Goal: Information Seeking & Learning: Learn about a topic

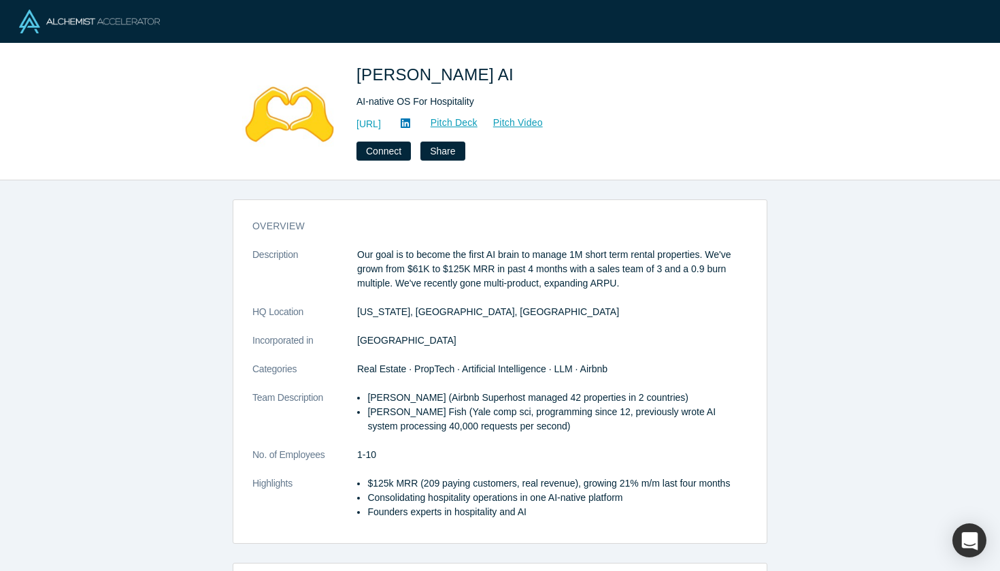
scroll to position [297, 0]
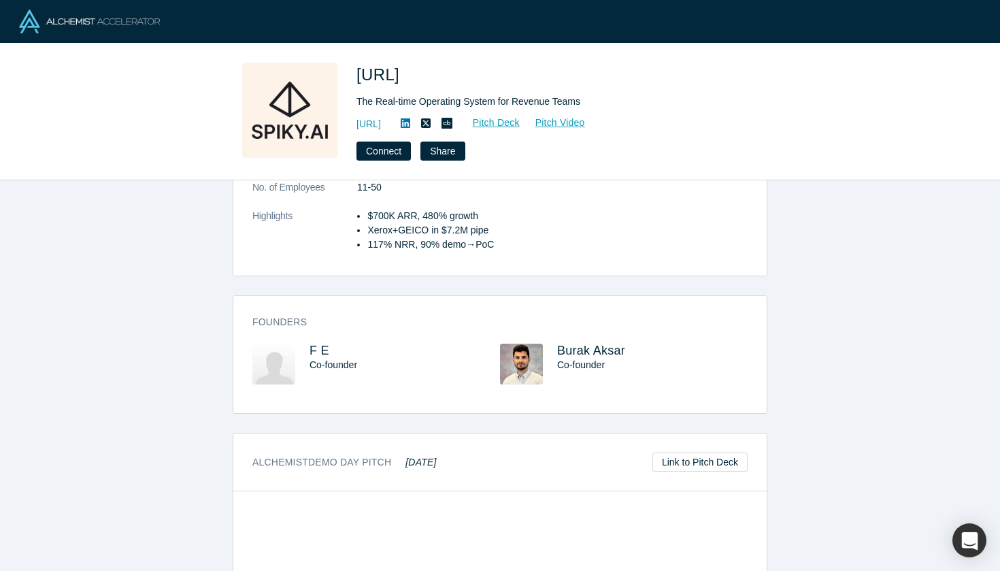
scroll to position [368, 0]
click at [320, 348] on span "F E" at bounding box center [320, 350] width 20 height 14
click at [575, 353] on span "Burak Aksar" at bounding box center [591, 350] width 68 height 14
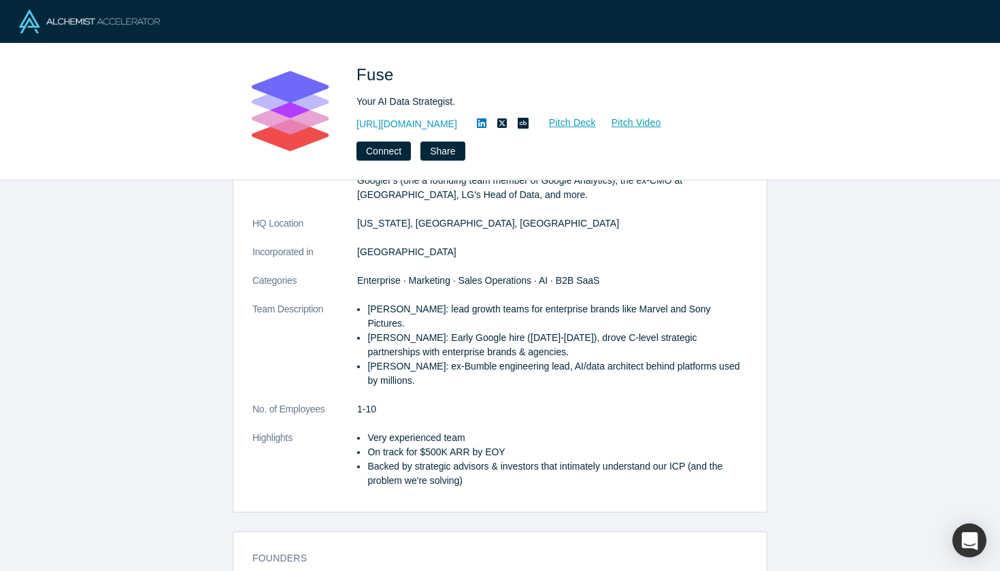
scroll to position [442, 0]
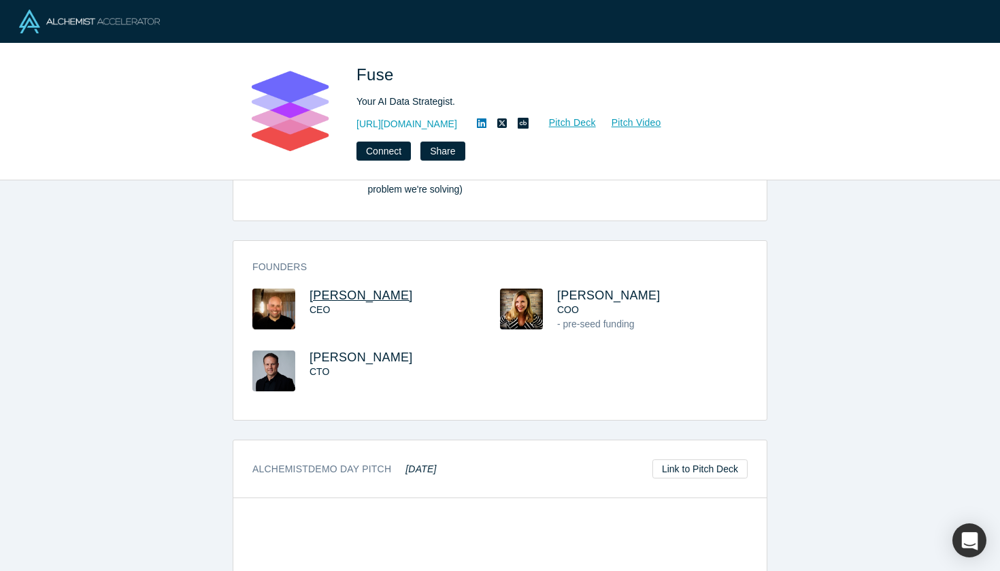
click at [369, 288] on span "Jeff Cherkassky" at bounding box center [361, 295] width 103 height 14
click at [602, 288] on span "Jill Randell" at bounding box center [608, 295] width 103 height 14
click at [343, 350] on span "Tom Counsell" at bounding box center [361, 357] width 103 height 14
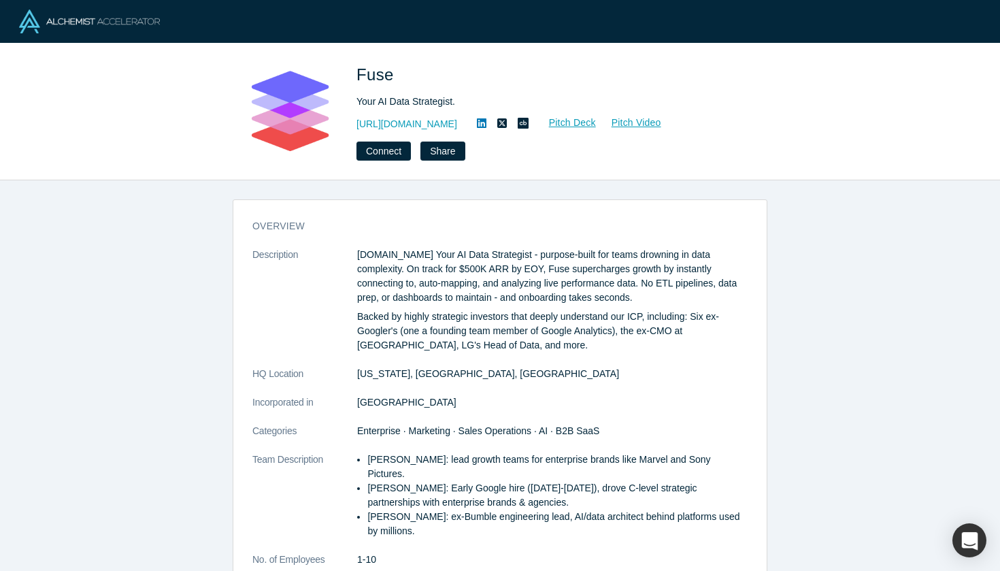
scroll to position [0, 0]
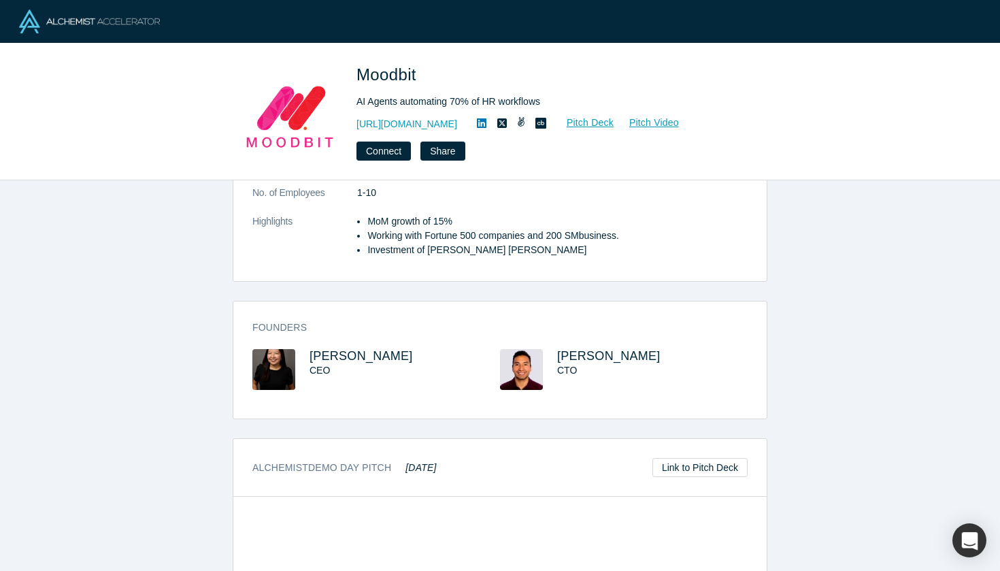
scroll to position [356, 0]
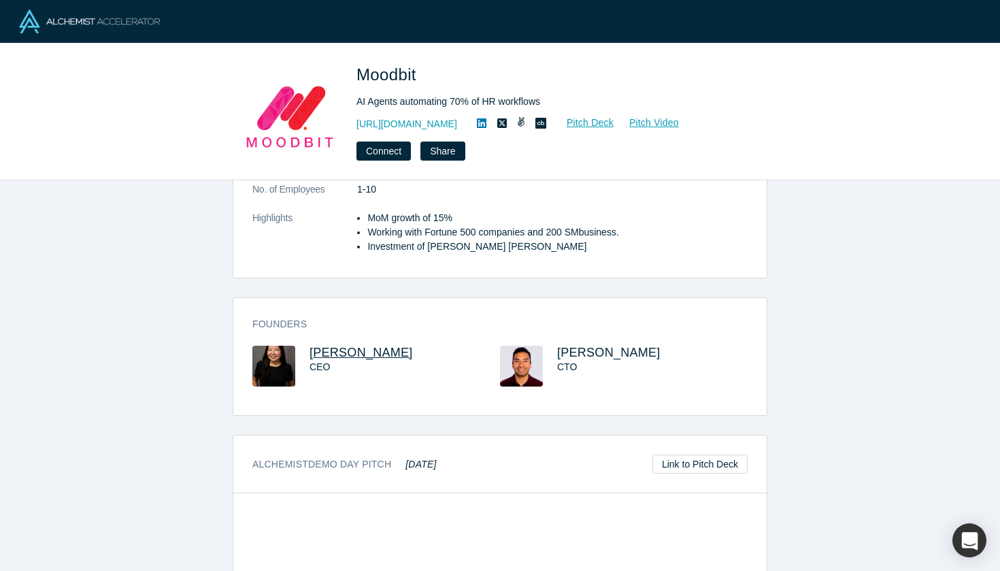
click at [342, 346] on span "Miho Shoji" at bounding box center [361, 353] width 103 height 14
click at [591, 346] on span "Alfredo Jaldin" at bounding box center [608, 353] width 103 height 14
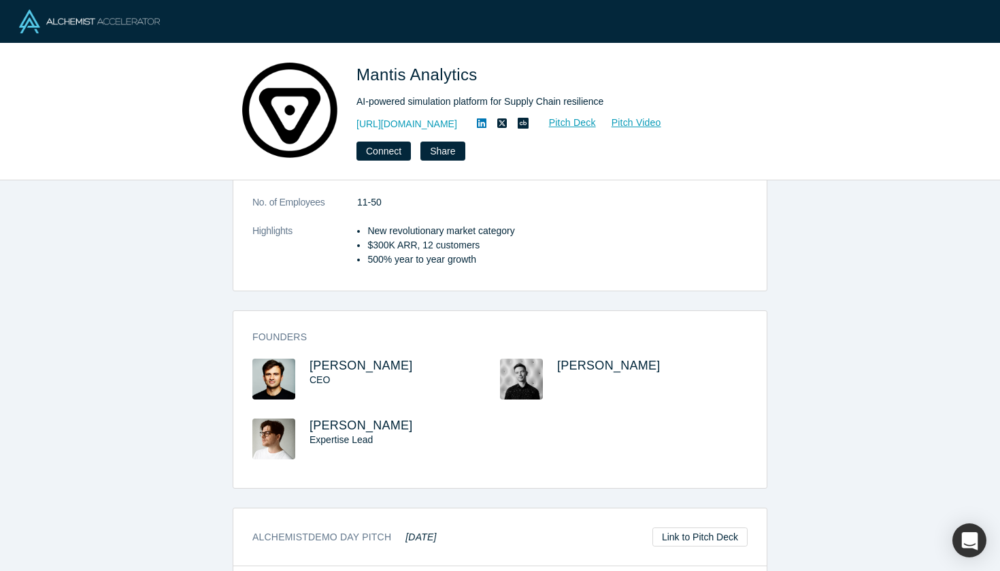
scroll to position [439, 0]
click at [382, 358] on span "Maksym Tereshchenko" at bounding box center [361, 365] width 103 height 14
click at [608, 358] on span "Ostap Vykhopen" at bounding box center [608, 365] width 103 height 14
click at [332, 418] on span "Anton Tarasyuk" at bounding box center [361, 425] width 103 height 14
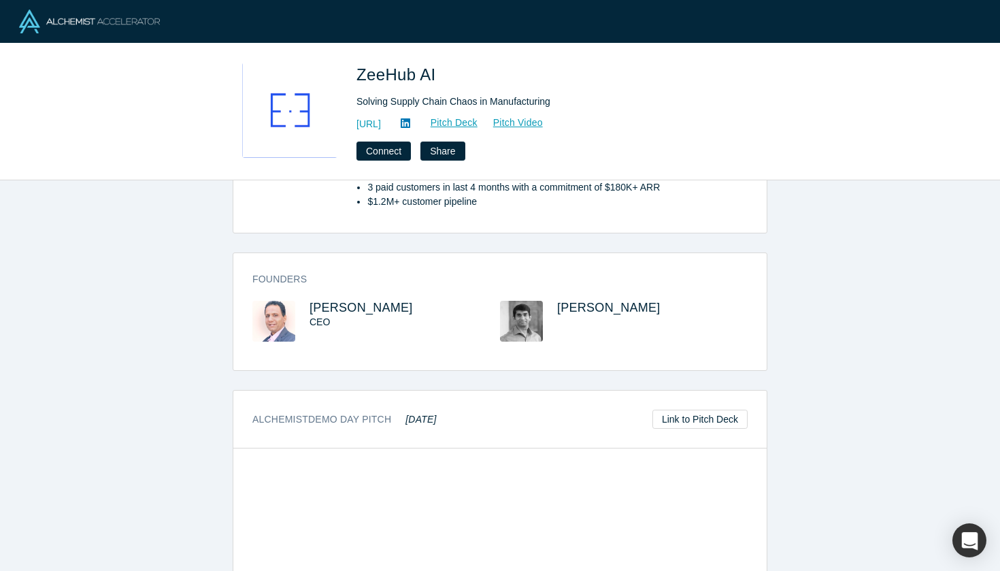
scroll to position [482, 0]
click at [367, 318] on div "CEO" at bounding box center [393, 322] width 166 height 14
click at [360, 305] on span "Nilesh Dixit" at bounding box center [361, 308] width 103 height 14
click at [606, 302] on span "Shekhar Nirkhe" at bounding box center [608, 308] width 103 height 14
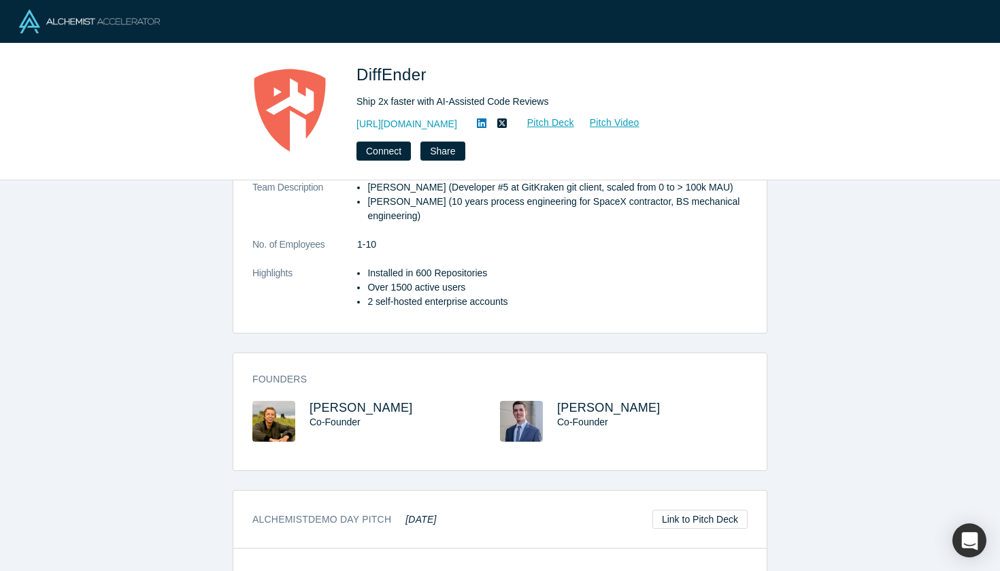
scroll to position [252, 0]
click at [349, 406] on span "Kyle Smith" at bounding box center [361, 409] width 103 height 14
click at [582, 405] on span "Connor Owen" at bounding box center [608, 409] width 103 height 14
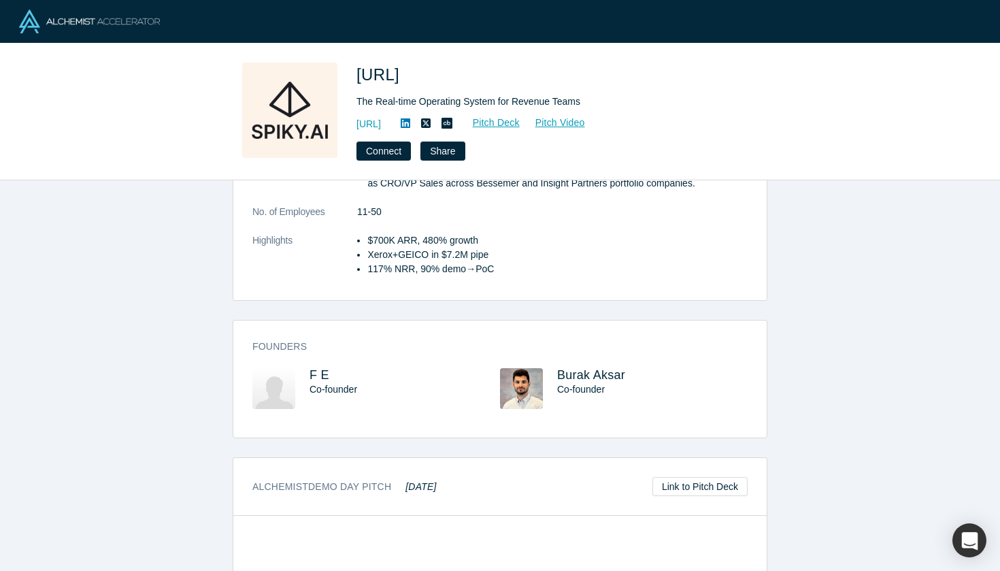
scroll to position [376, 0]
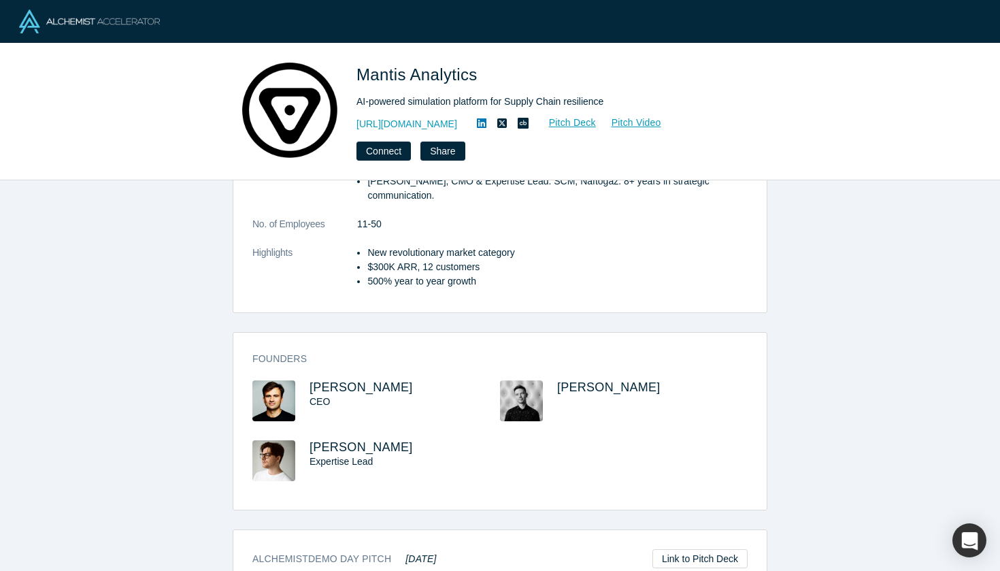
scroll to position [418, 0]
click at [395, 379] on span "[PERSON_NAME]" at bounding box center [361, 386] width 103 height 14
click at [568, 379] on span "[PERSON_NAME]" at bounding box center [608, 386] width 103 height 14
